Goal: Task Accomplishment & Management: Use online tool/utility

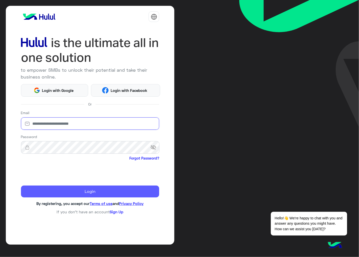
type input "**********"
click at [88, 188] on button "Login" at bounding box center [90, 192] width 138 height 12
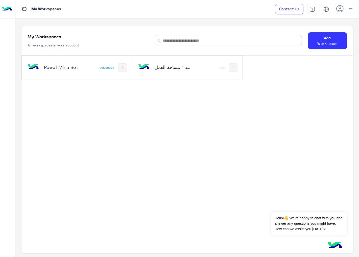
click at [55, 72] on div "Rawaf Mina Bot" at bounding box center [56, 67] width 60 height 15
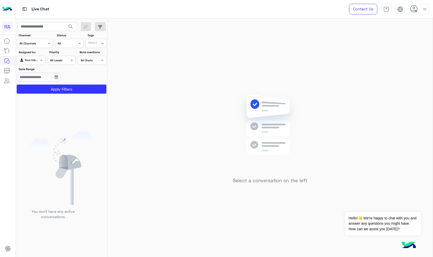
click at [31, 59] on input "text" at bounding box center [25, 60] width 12 height 5
click at [32, 79] on b "Unassigned" at bounding box center [33, 80] width 19 height 4
click at [34, 87] on button "Apply Filters" at bounding box center [62, 89] width 90 height 9
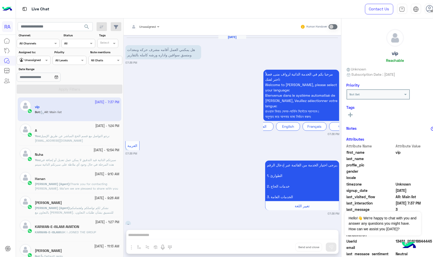
scroll to position [151, 0]
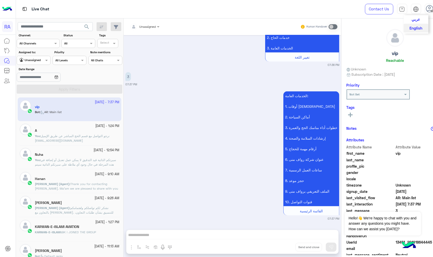
click at [359, 18] on span "عربي" at bounding box center [415, 19] width 9 height 5
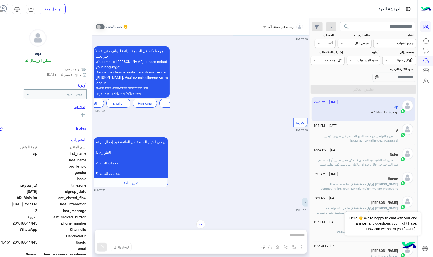
scroll to position [0, 0]
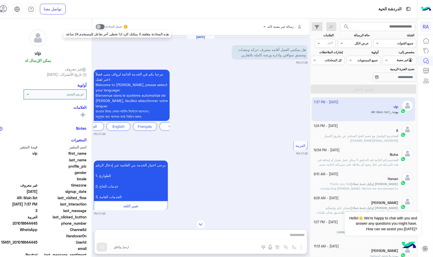
click at [105, 26] on span at bounding box center [100, 26] width 9 height 5
click at [246, 95] on div "مرحبا بكم في الخدمة الذاتية لرواف منى, فضلاُ اختر لغتك: Welcome to Rawaf Mina, …" at bounding box center [201, 102] width 214 height 68
